Goal: Find specific page/section: Find specific page/section

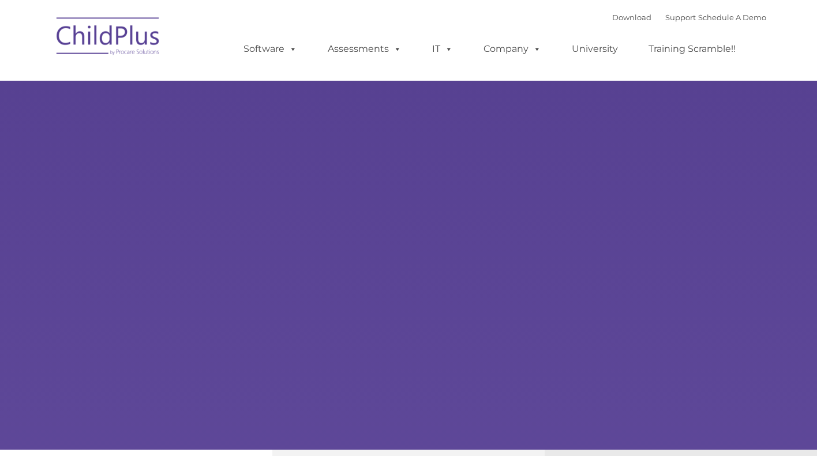
select select "MEDIUM"
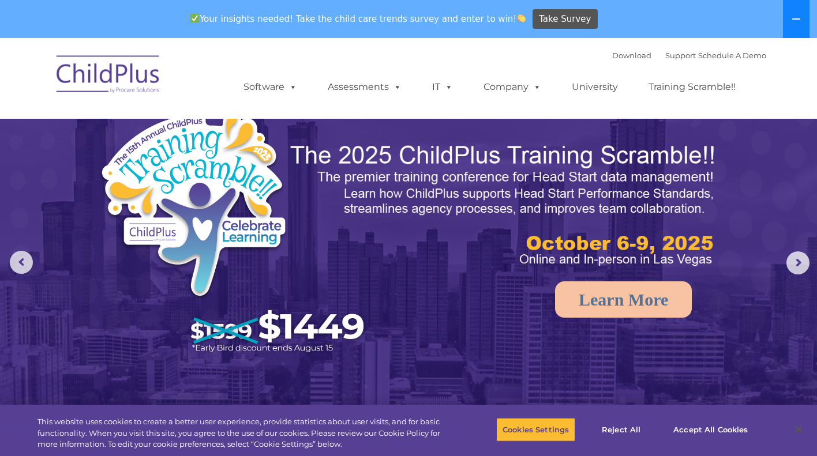
click at [792, 20] on icon at bounding box center [796, 18] width 9 height 9
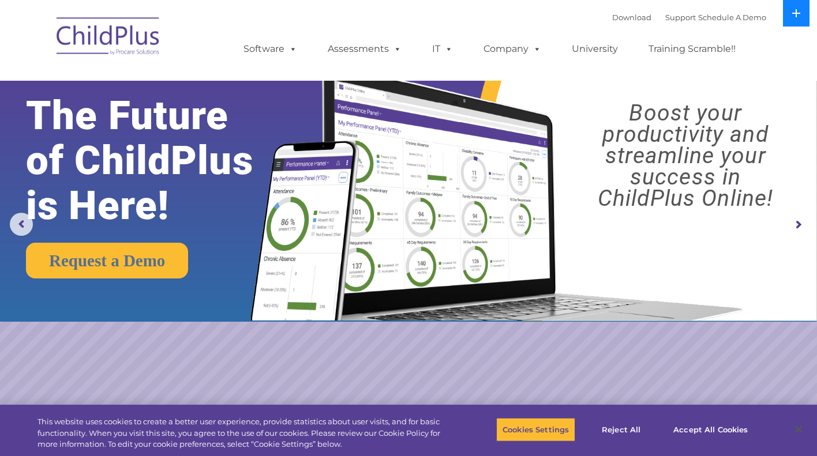
click at [796, 16] on icon at bounding box center [796, 13] width 8 height 8
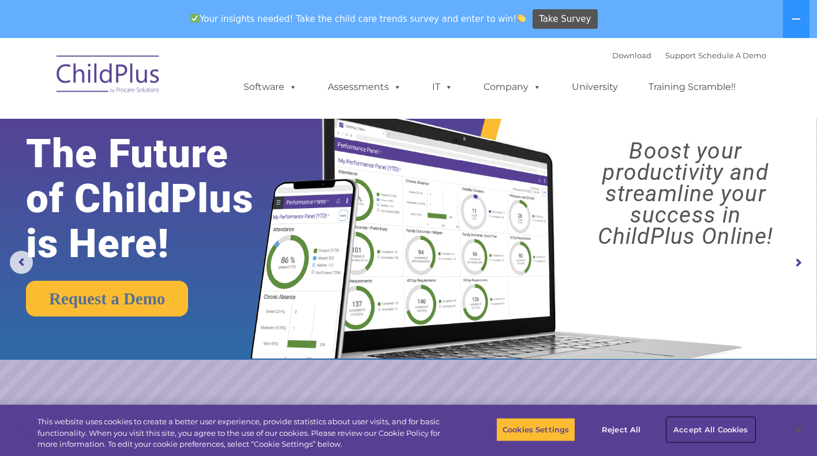
click at [719, 429] on button "Accept All Cookies" at bounding box center [710, 430] width 87 height 24
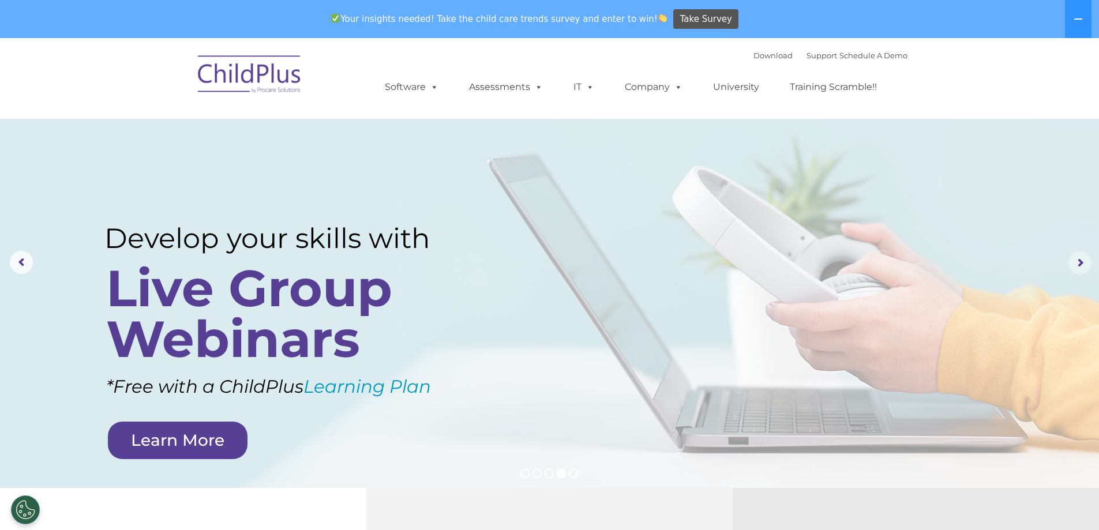
click at [816, 261] on rs-arrow at bounding box center [1080, 263] width 23 height 23
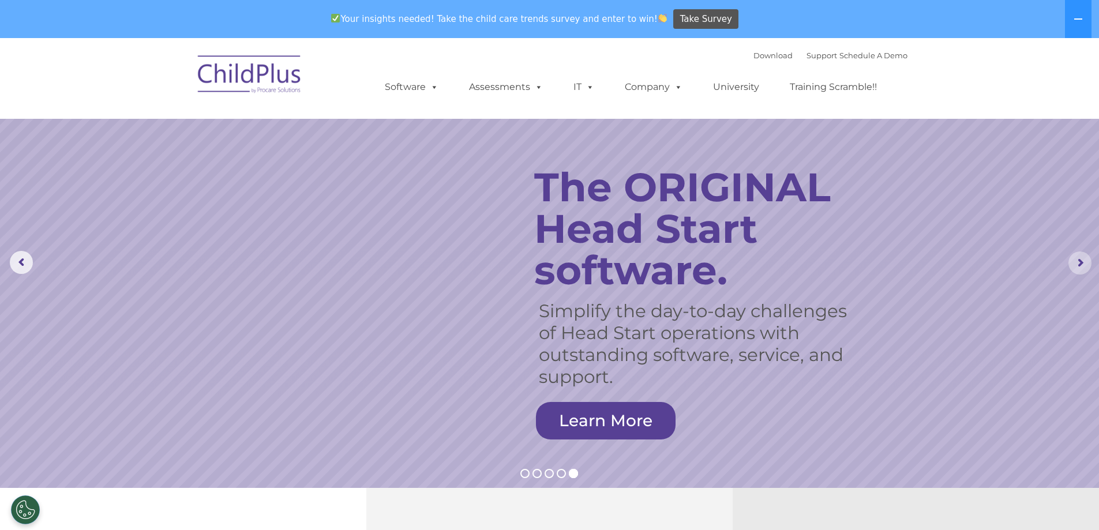
click at [816, 267] on rs-arrow at bounding box center [1080, 263] width 23 height 23
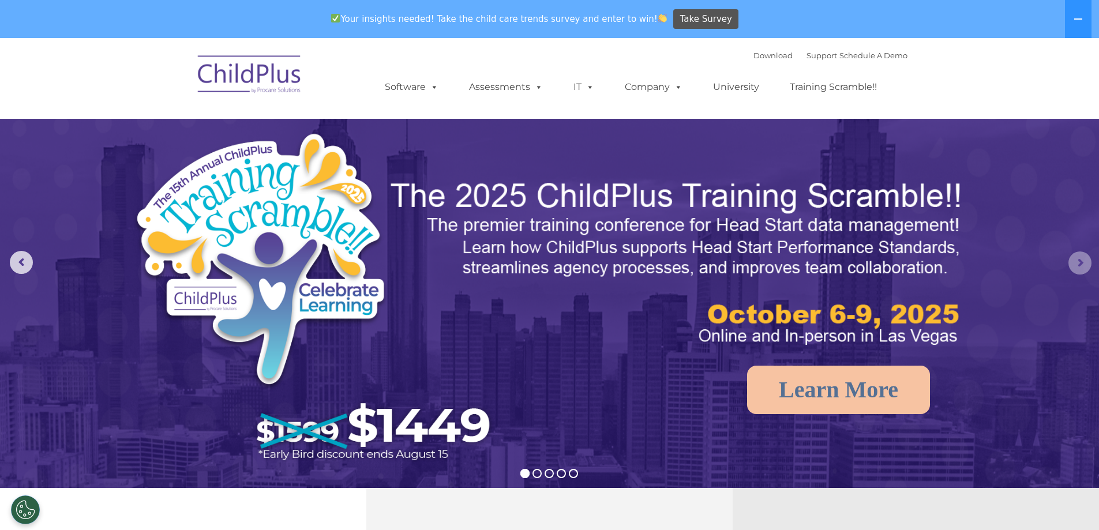
click at [816, 264] on rs-arrow at bounding box center [1080, 263] width 23 height 23
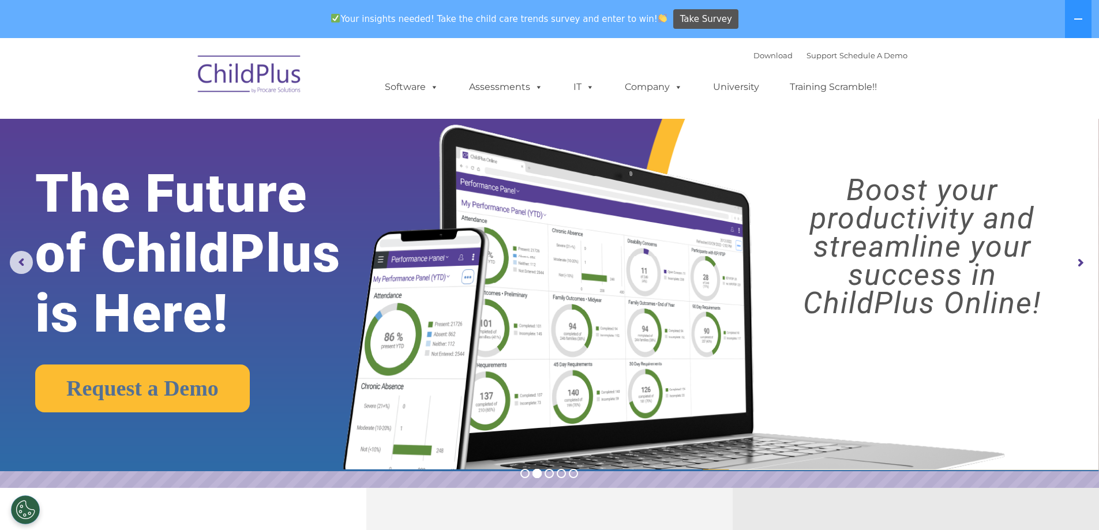
click at [816, 264] on rs-arrow at bounding box center [1080, 263] width 23 height 23
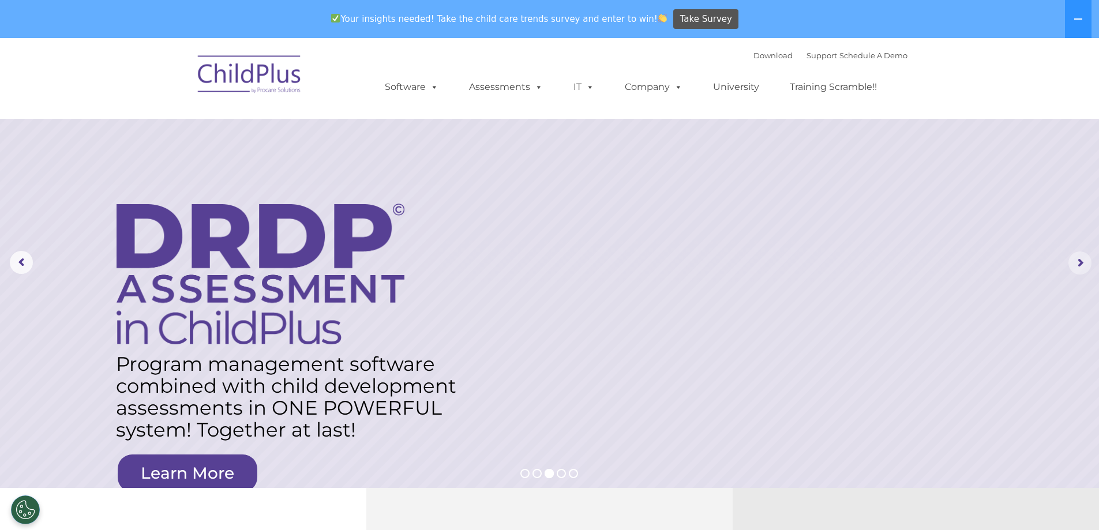
click at [816, 264] on rs-arrow at bounding box center [1080, 263] width 23 height 23
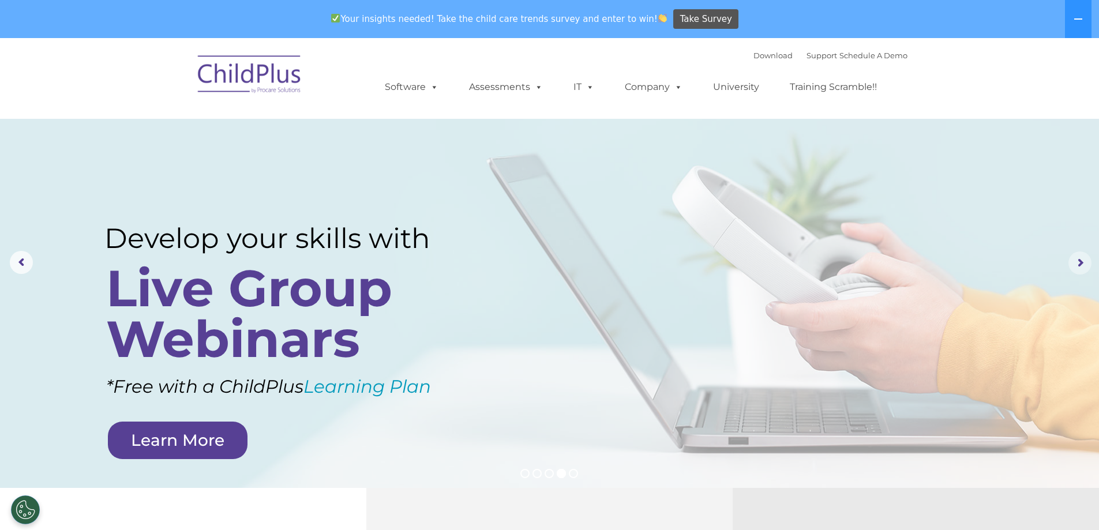
click at [816, 261] on rs-arrow at bounding box center [1080, 263] width 23 height 23
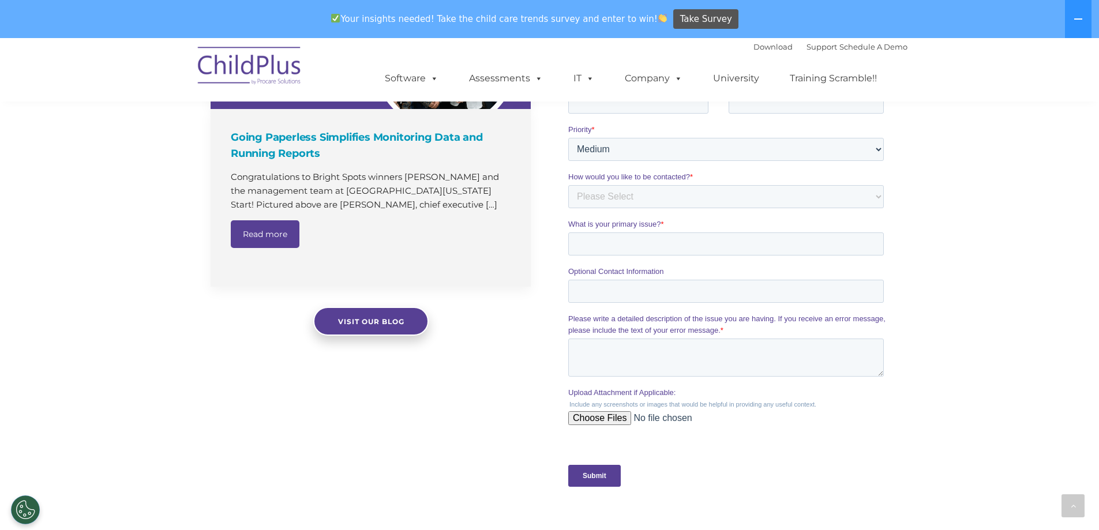
scroll to position [817, 0]
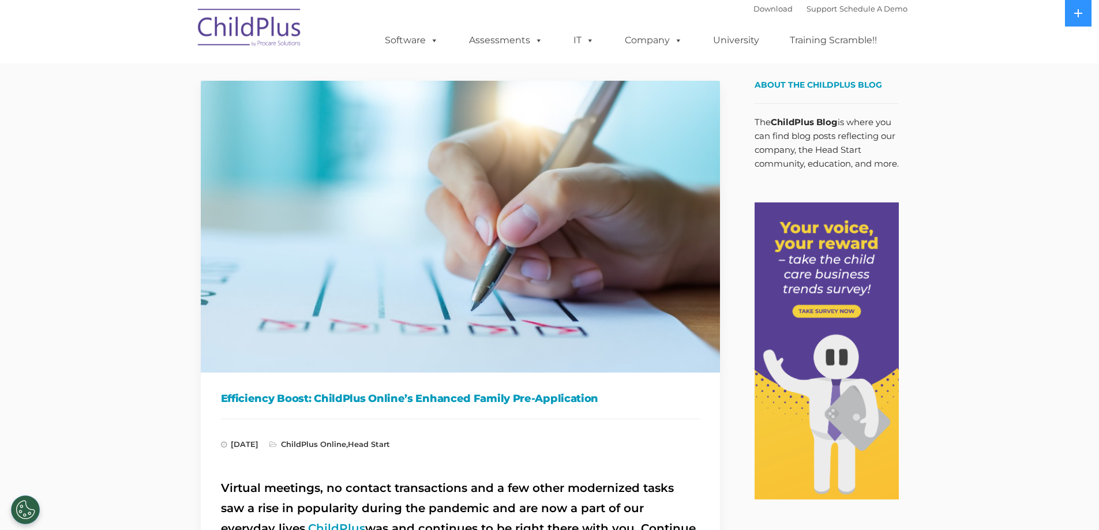
click at [249, 37] on img at bounding box center [249, 30] width 115 height 58
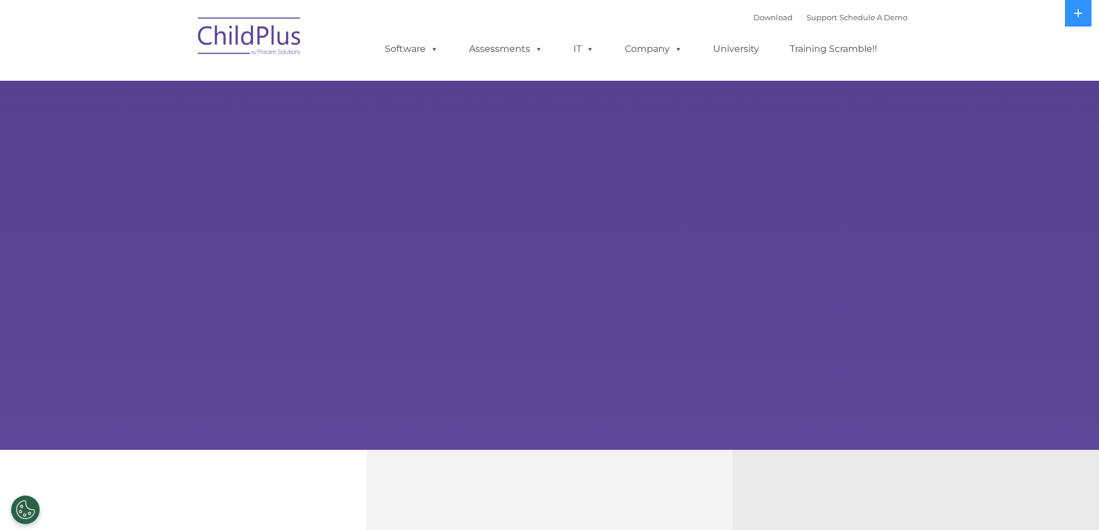
select select "MEDIUM"
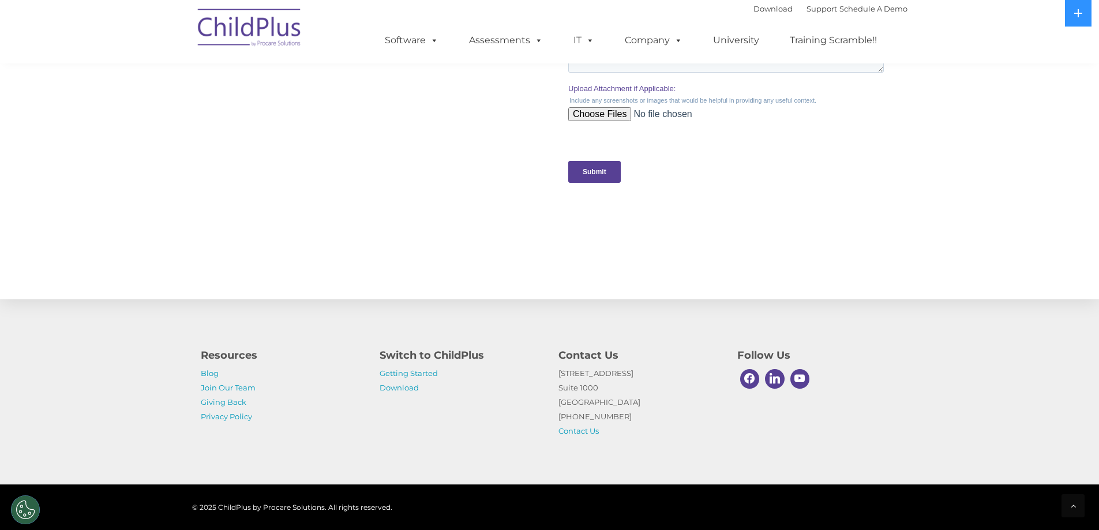
scroll to position [1134, 0]
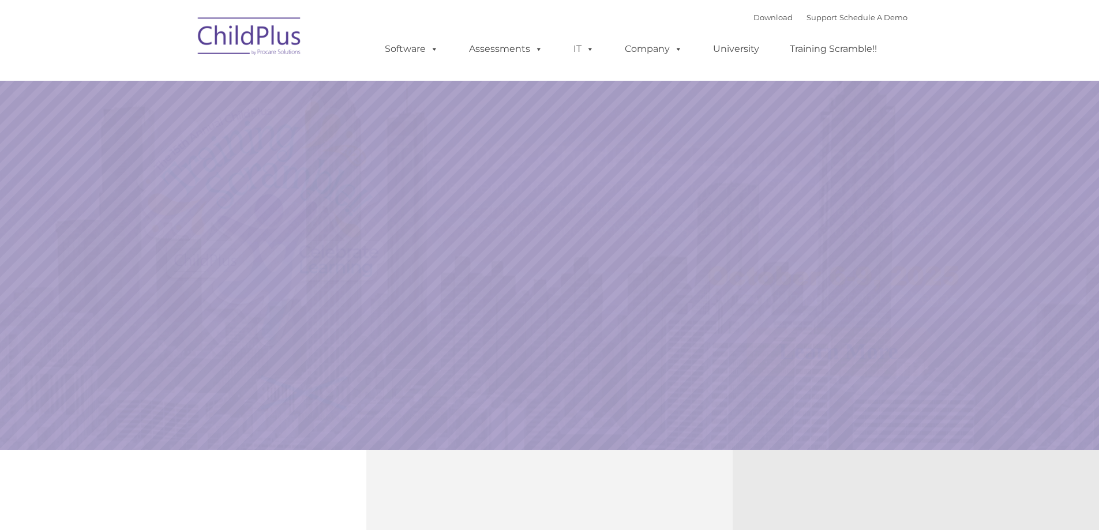
select select "MEDIUM"
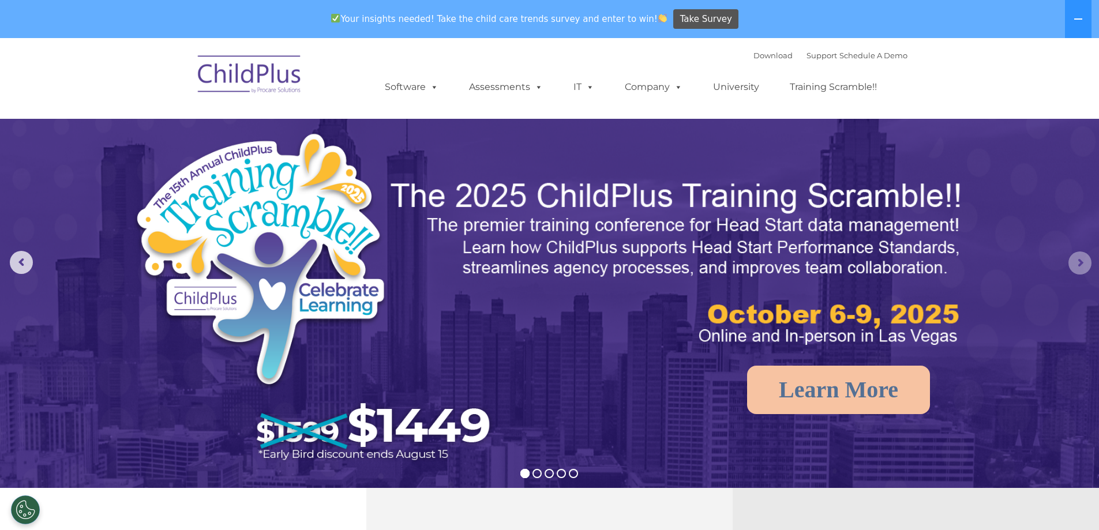
click at [1083, 264] on rs-arrow at bounding box center [1080, 263] width 23 height 23
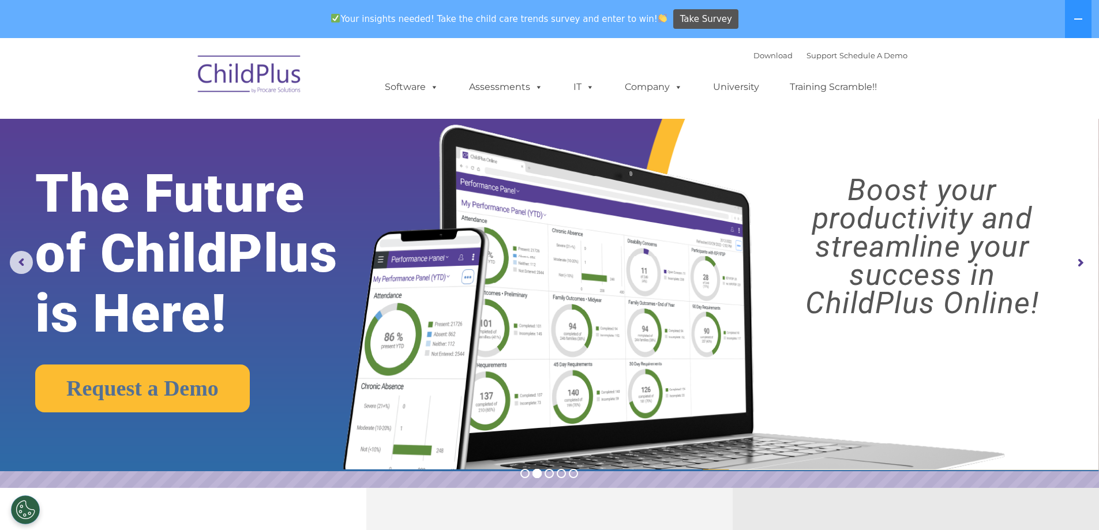
click at [1082, 264] on rs-arrow at bounding box center [1080, 263] width 23 height 23
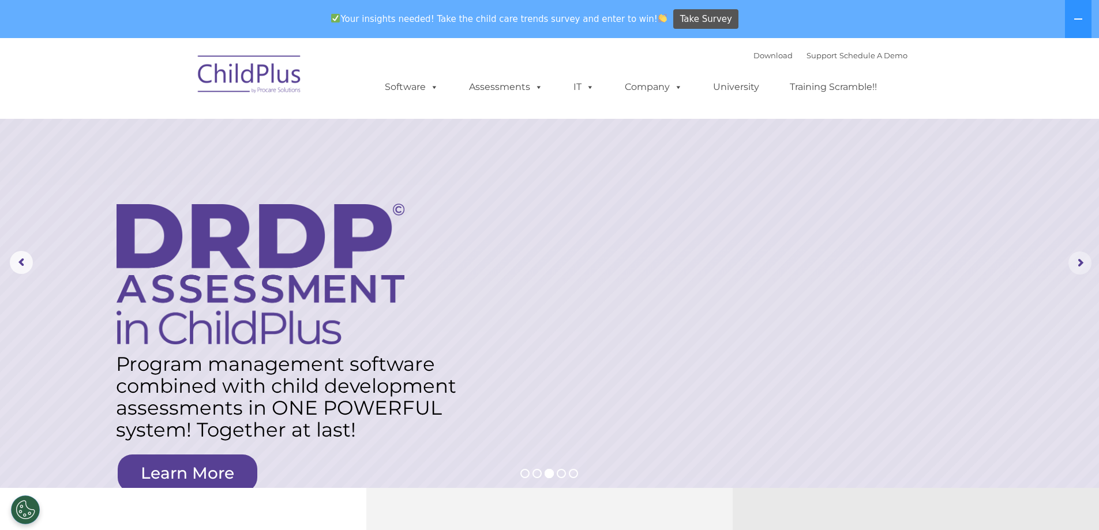
click at [1082, 264] on rs-arrow at bounding box center [1080, 263] width 23 height 23
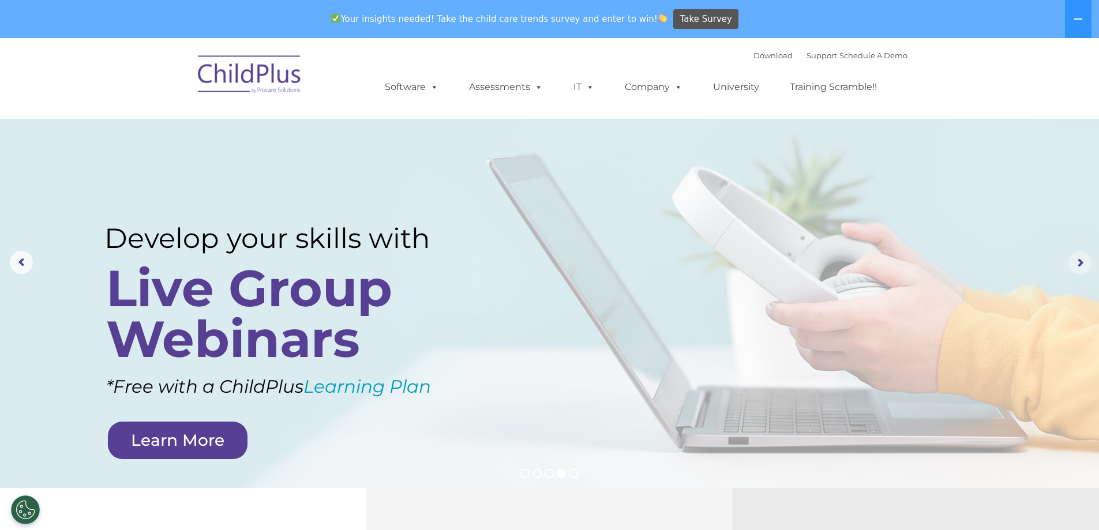
click at [1082, 264] on rs-arrow at bounding box center [1080, 263] width 23 height 23
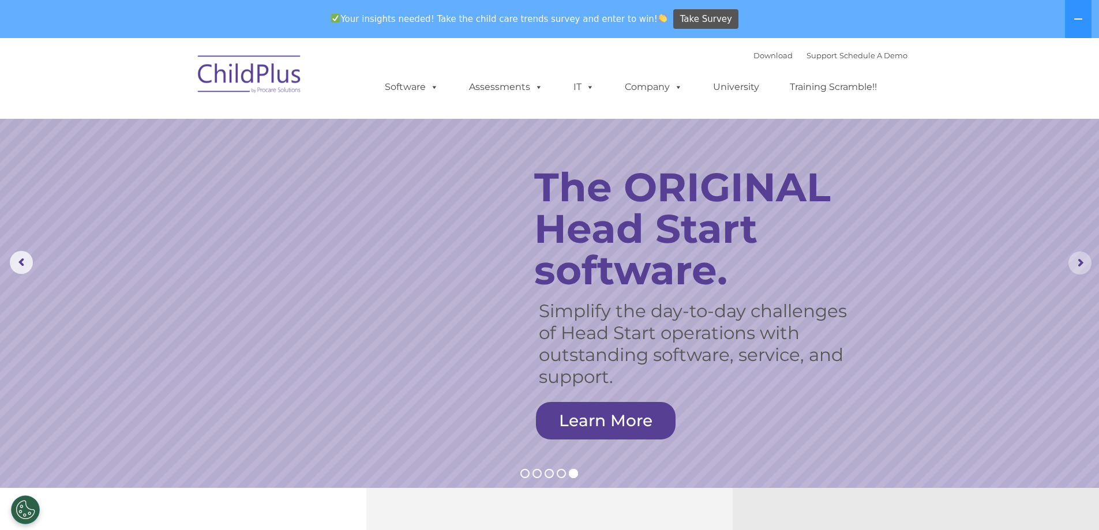
click at [1083, 261] on rs-arrow at bounding box center [1080, 263] width 23 height 23
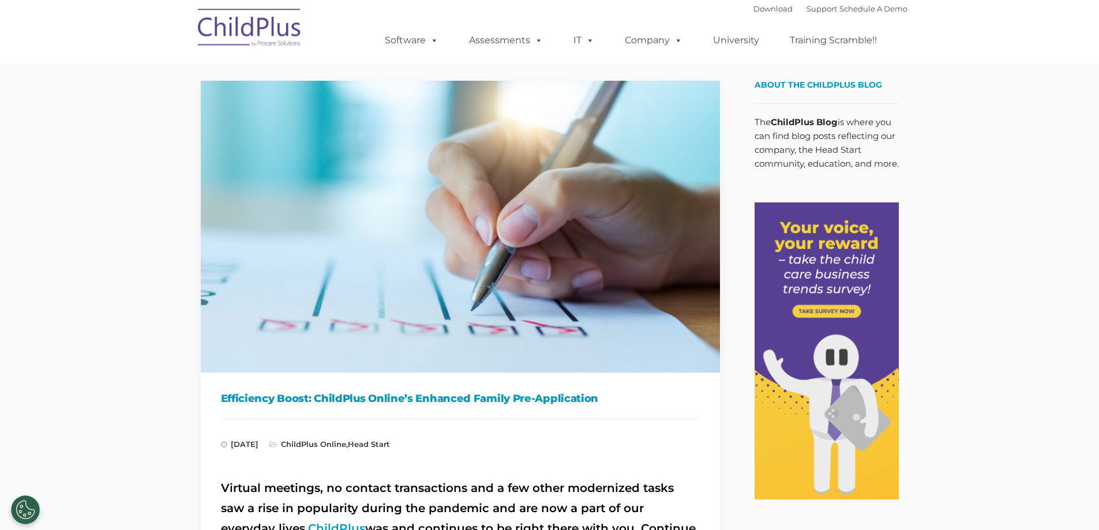
type input ""
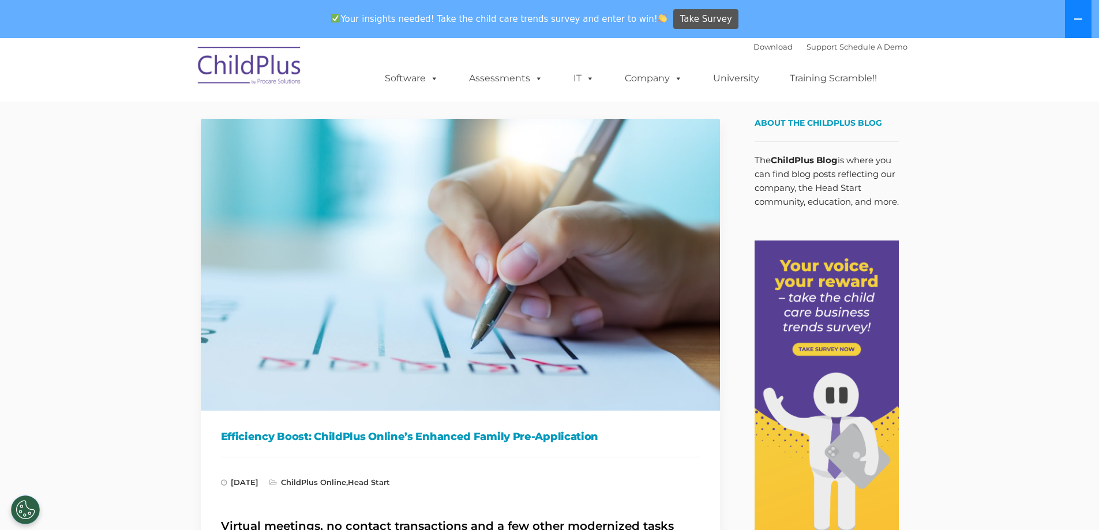
click at [1075, 20] on icon at bounding box center [1078, 18] width 8 height 1
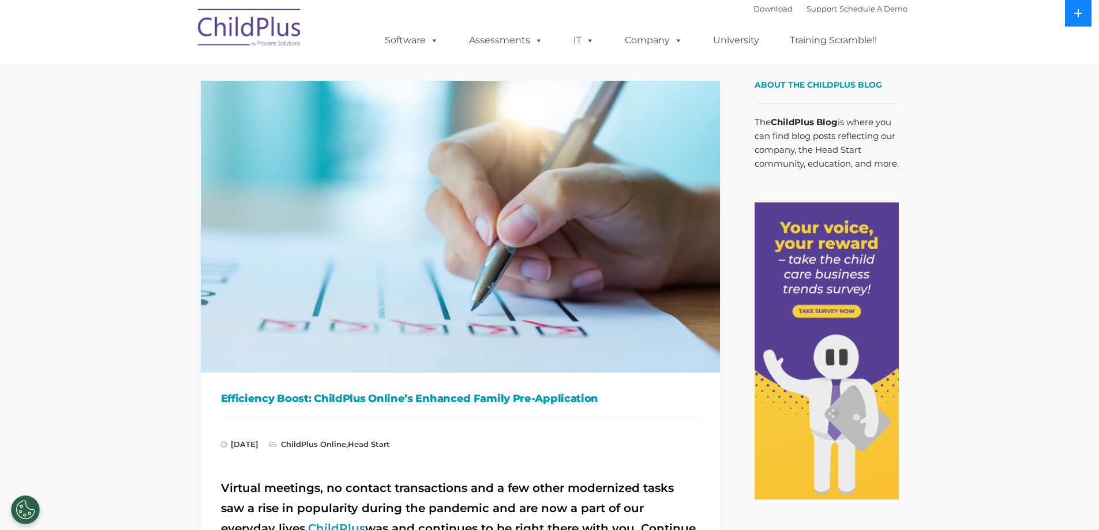
click at [1071, 13] on button at bounding box center [1078, 13] width 27 height 27
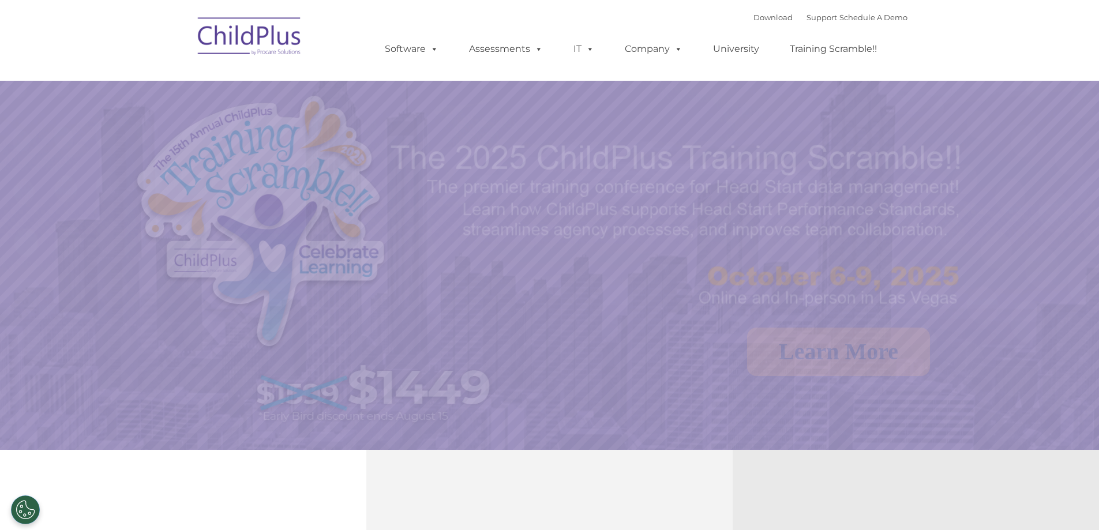
select select "MEDIUM"
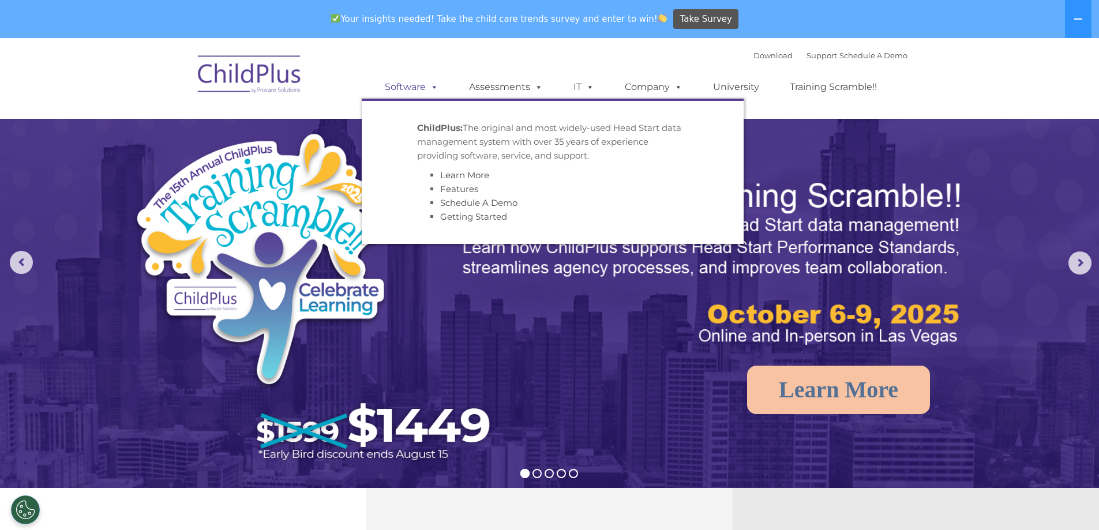
click at [440, 87] on link "Software" at bounding box center [411, 87] width 77 height 23
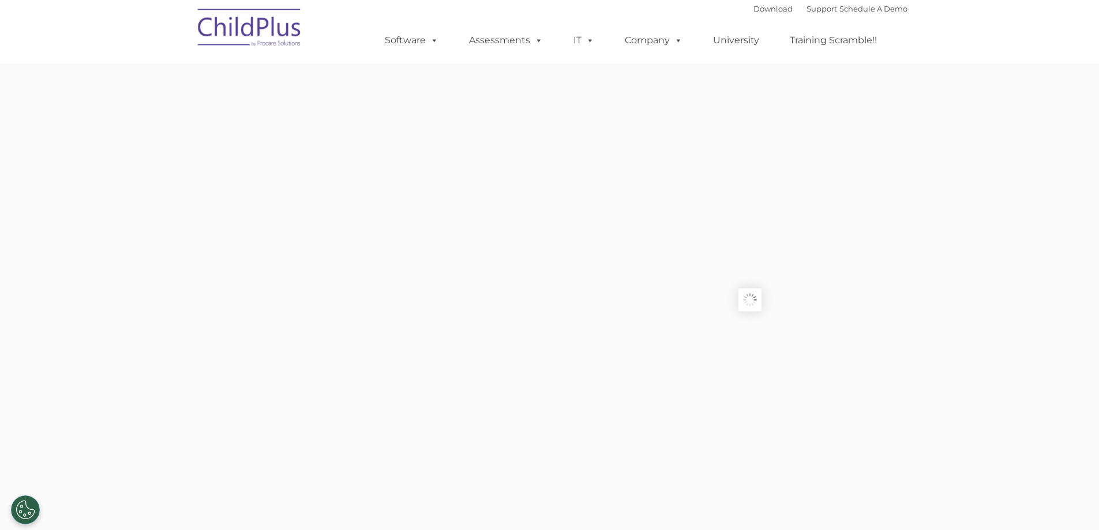
type input ""
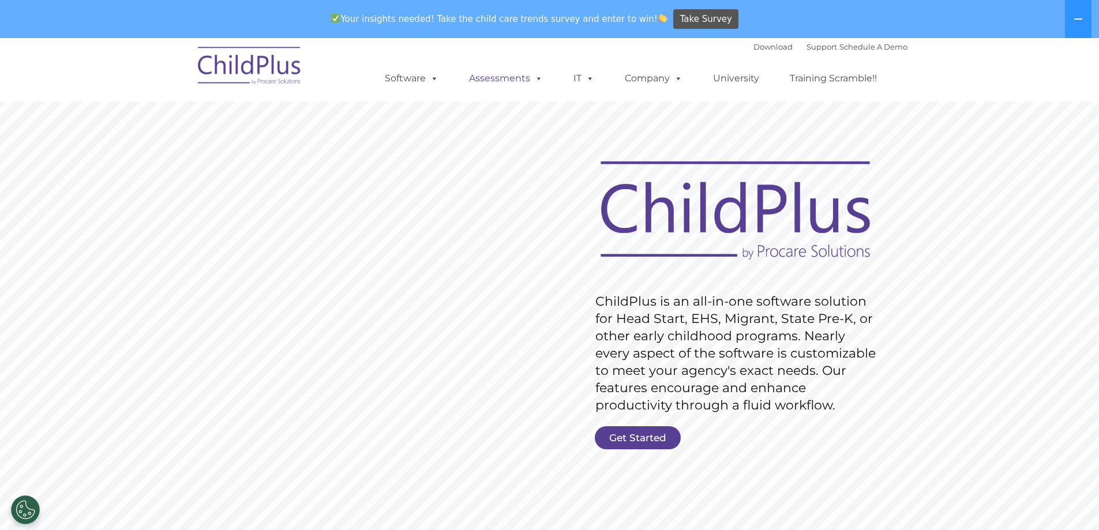
click at [540, 78] on span at bounding box center [536, 78] width 13 height 11
click at [628, 436] on link "Get Started" at bounding box center [638, 437] width 86 height 23
click at [632, 433] on link "Get Started" at bounding box center [638, 437] width 86 height 23
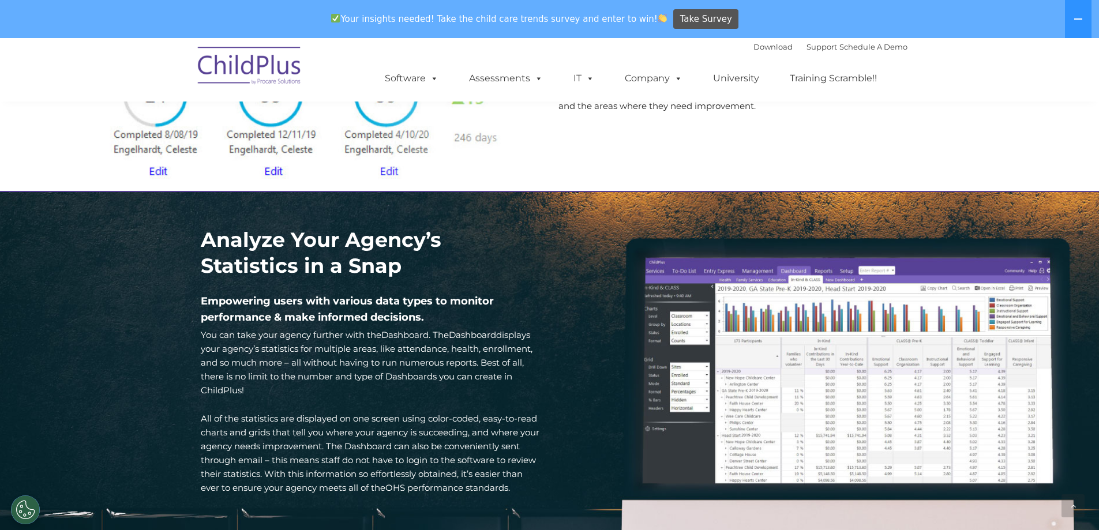
scroll to position [1503, 0]
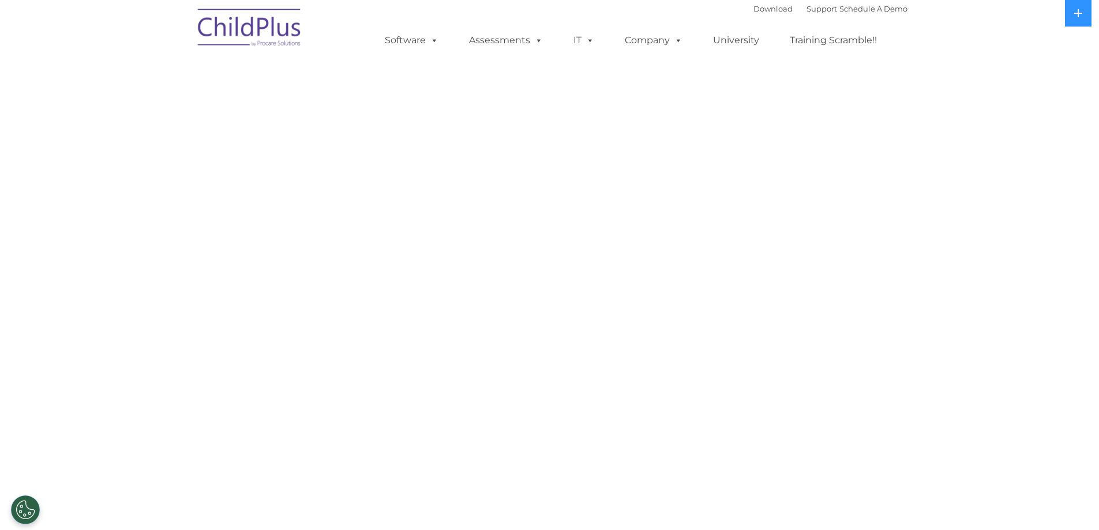
select select "MEDIUM"
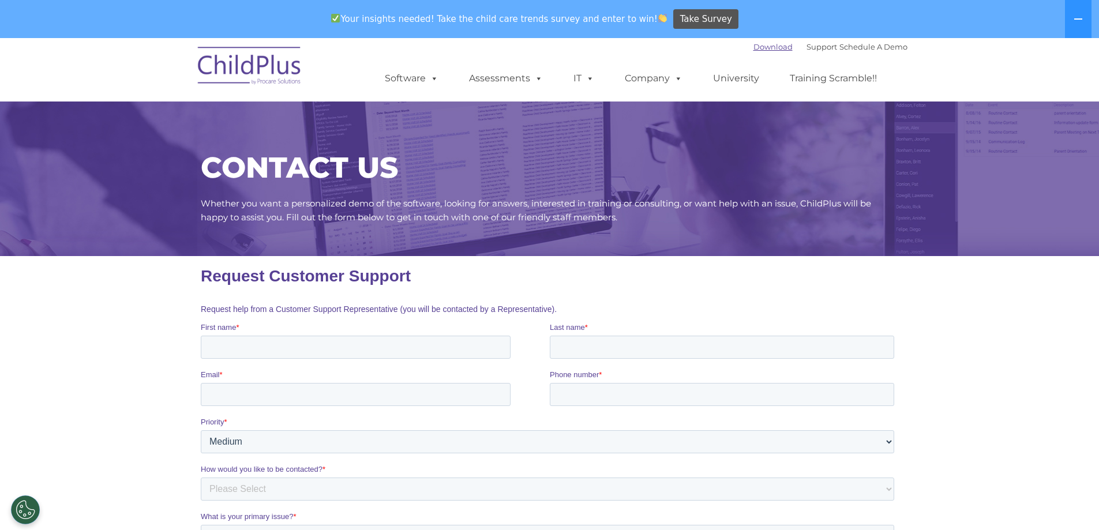
click at [765, 45] on link "Download" at bounding box center [773, 46] width 39 height 9
